Goal: Transaction & Acquisition: Purchase product/service

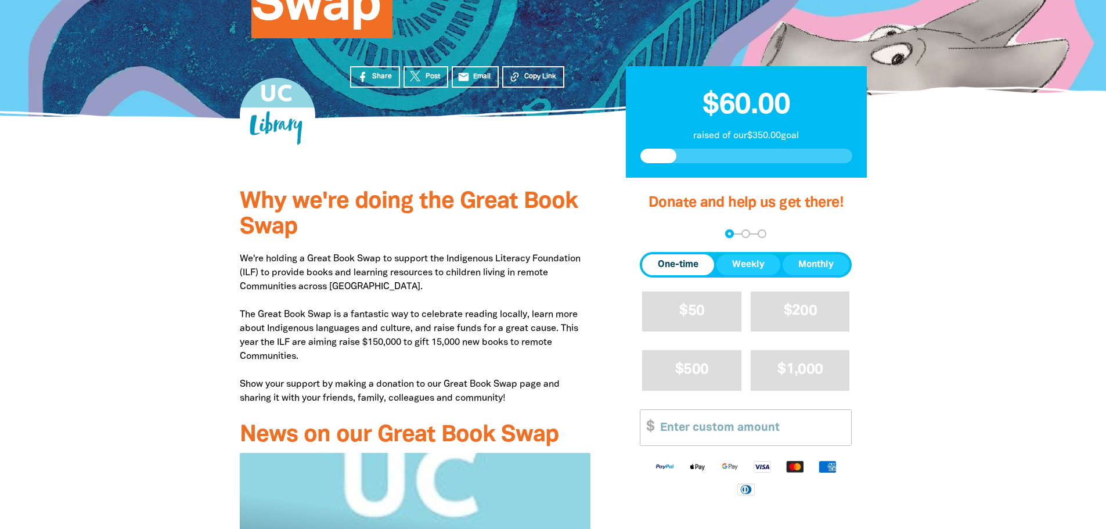
scroll to position [329, 0]
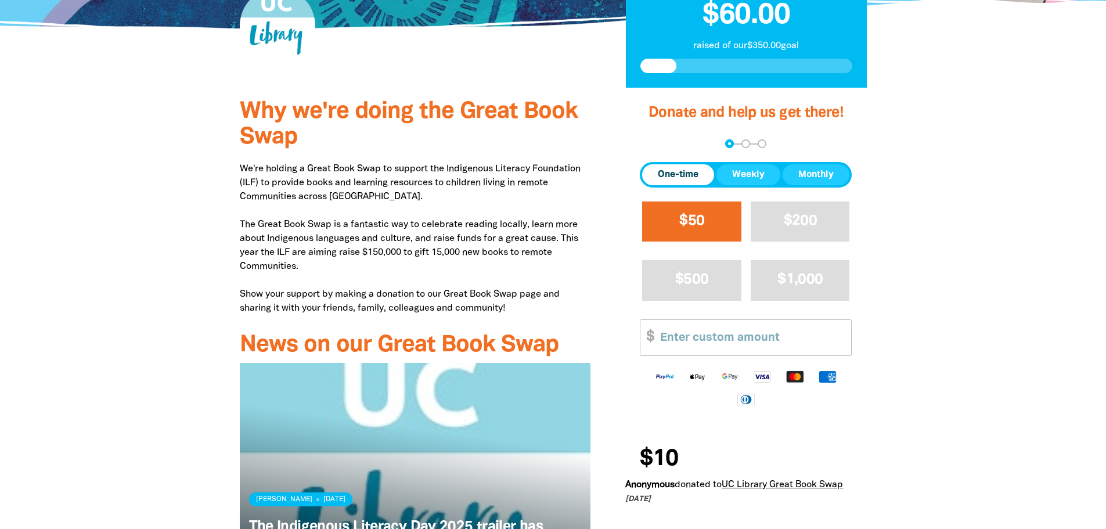
click at [684, 228] on span "$50" at bounding box center [692, 220] width 25 height 13
select select "AU"
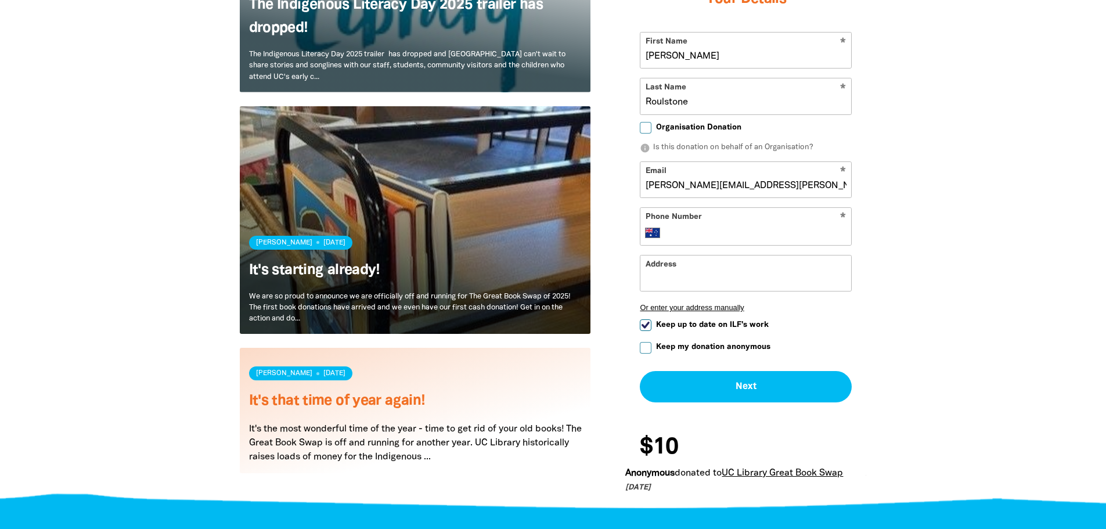
scroll to position [925, 0]
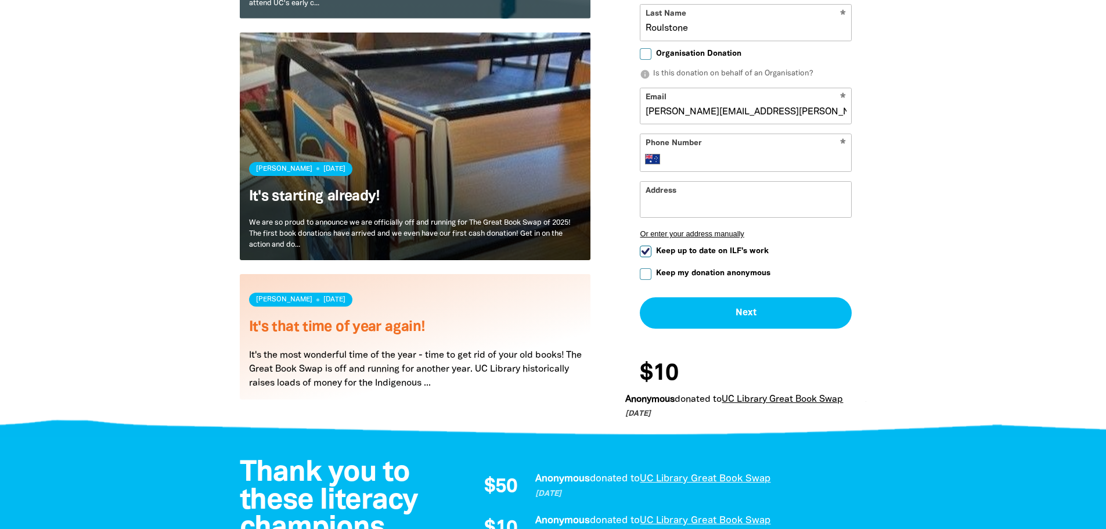
click at [711, 166] on input "Phone Number" at bounding box center [758, 159] width 178 height 14
type input "0403 981 411"
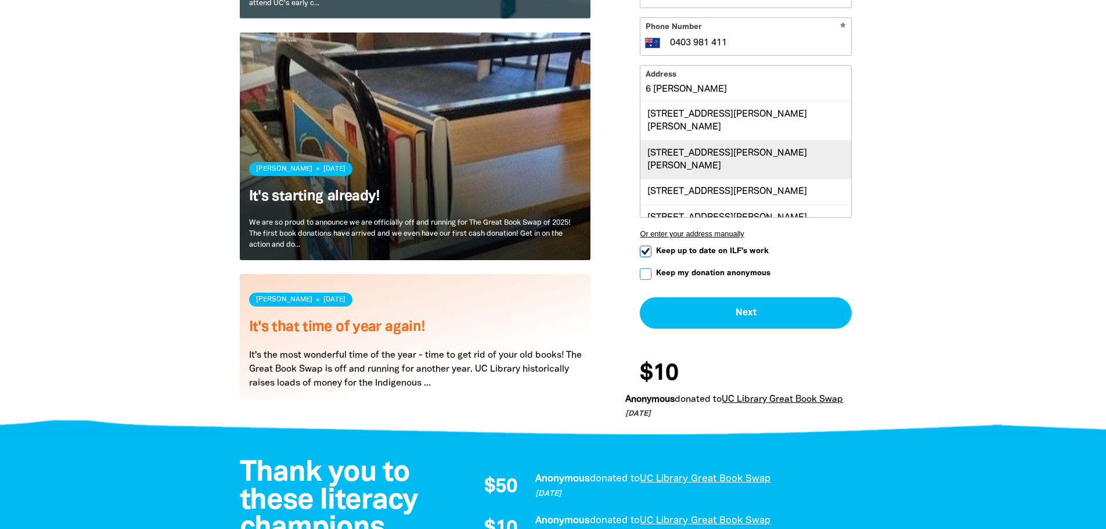
click at [750, 161] on div "6 Rossell Place, FLYNN ACT 2615" at bounding box center [746, 159] width 211 height 39
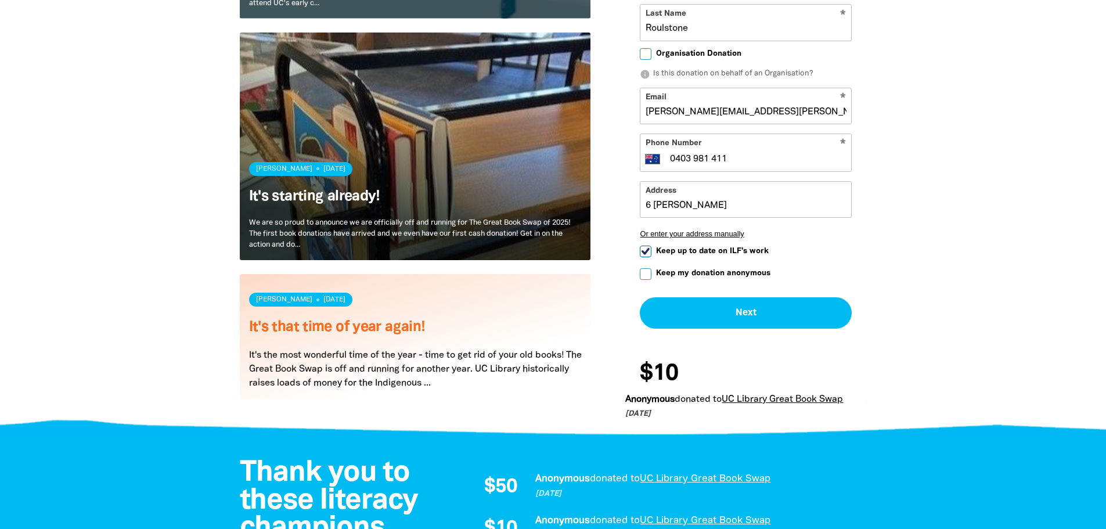
type input "6 Rossell Place, FLYNN ACT 2615"
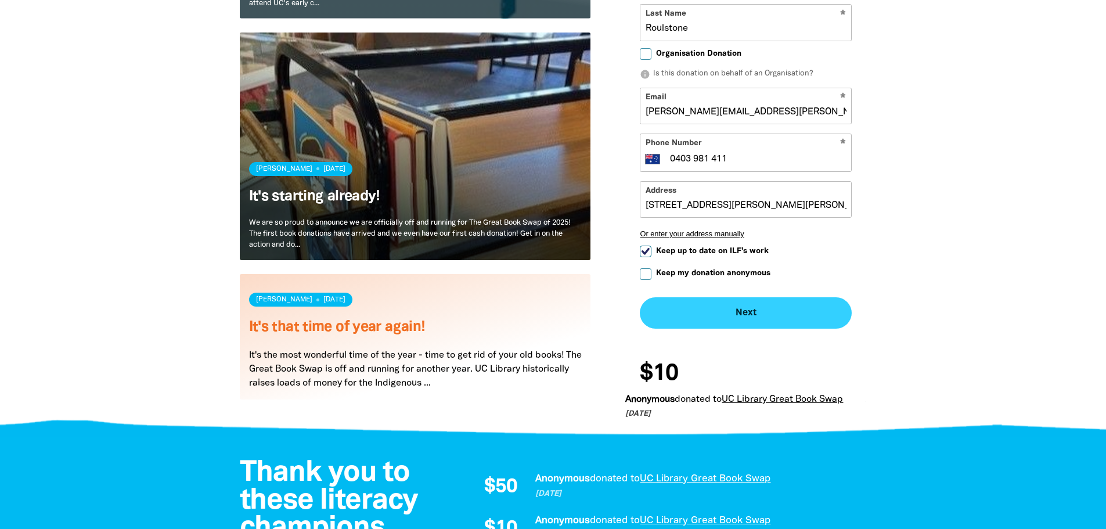
click at [734, 329] on button "Next chevron_right" at bounding box center [746, 312] width 212 height 31
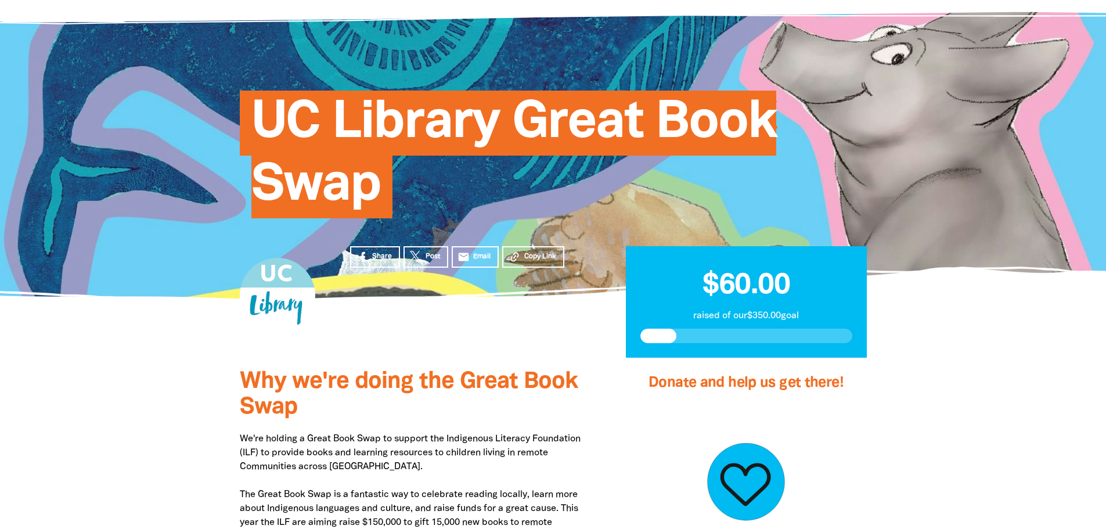
scroll to position [0, 0]
